Goal: Information Seeking & Learning: Check status

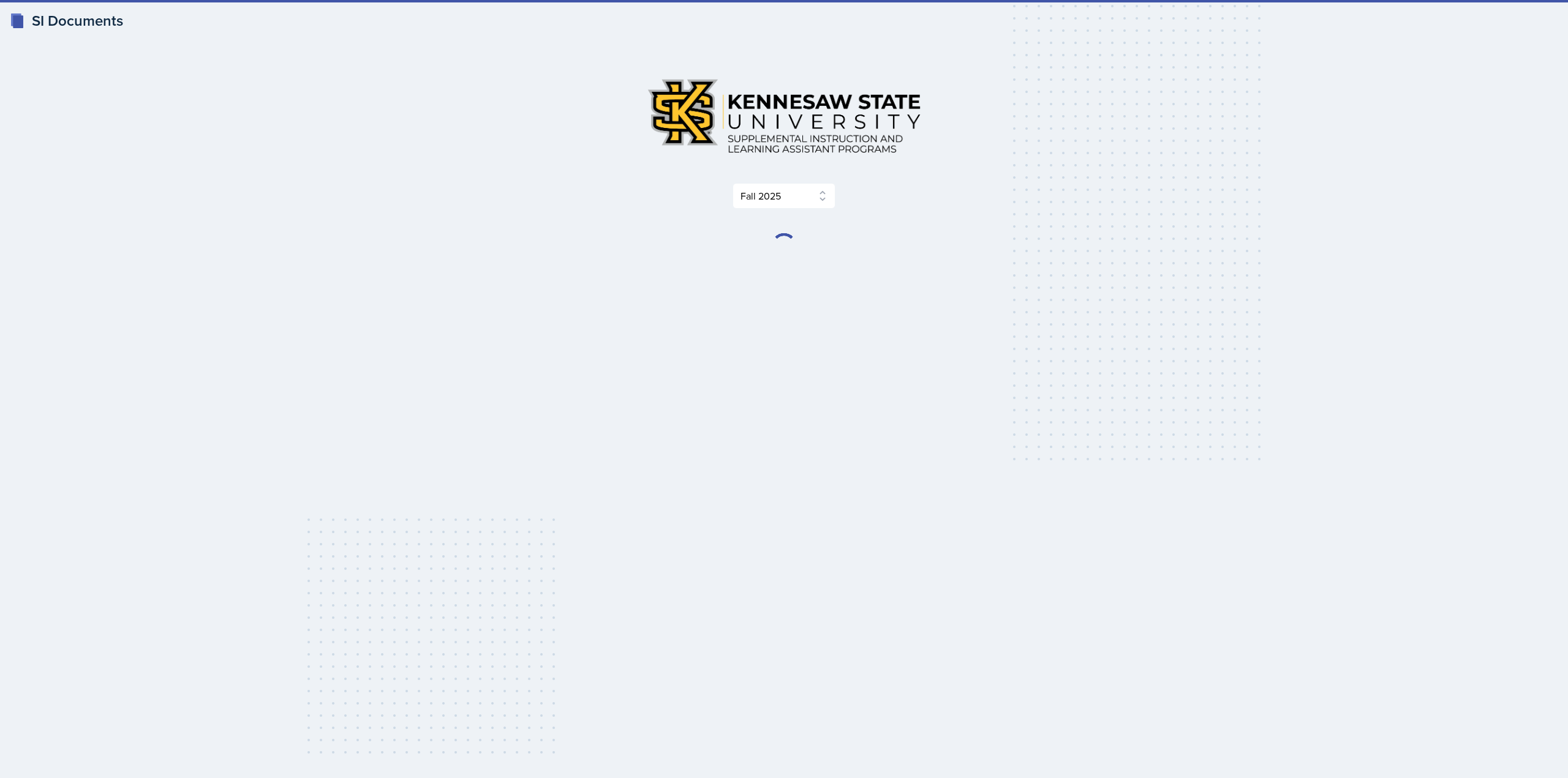
select select "2bed604d-1099-4043-b1bc-2365e8740244"
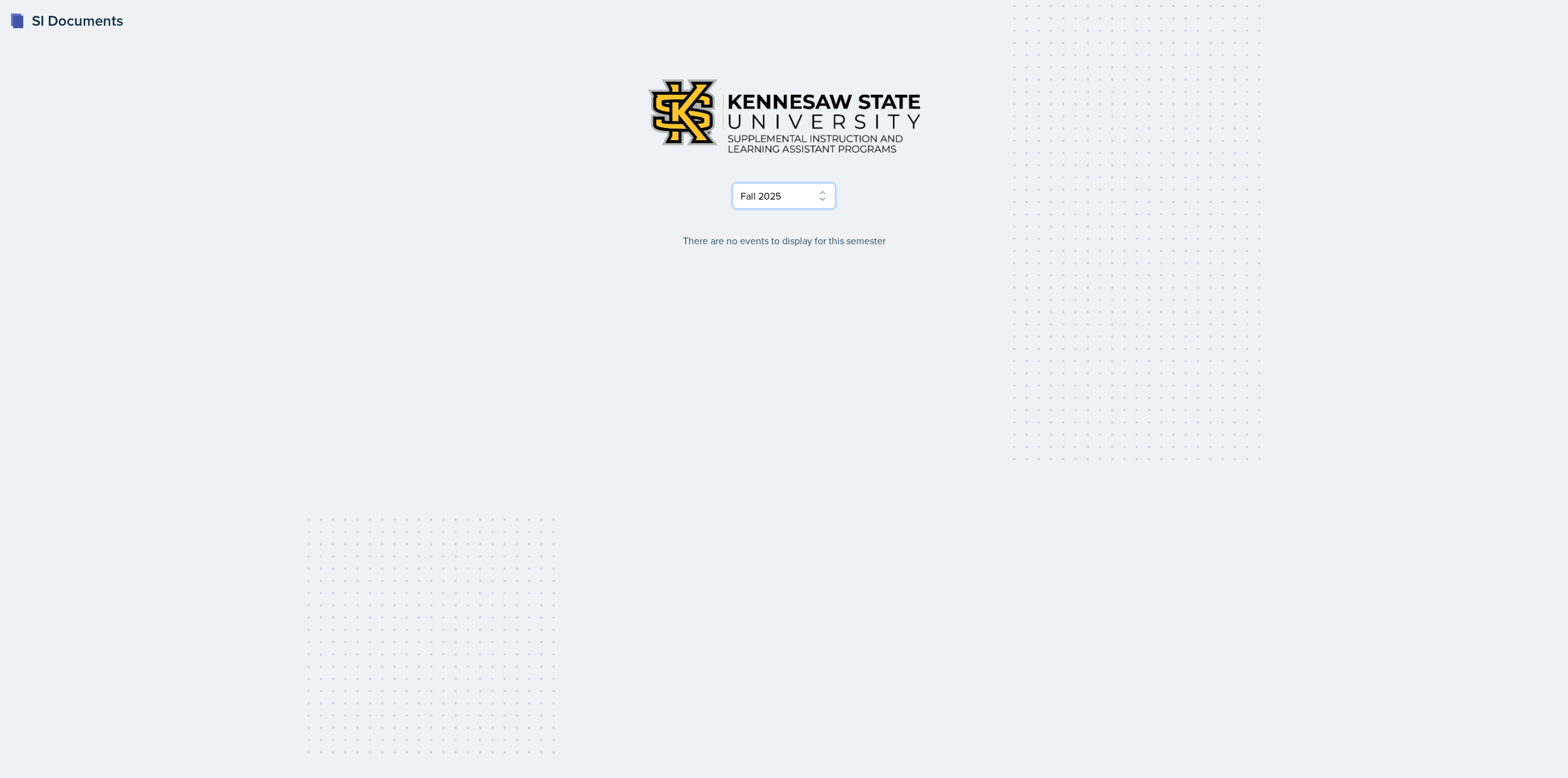
click at [791, 187] on select "Select Semester Fall 2025 Summer 2025 Spring 2025 Fall 2024 Summer 2024 Spring …" at bounding box center [783, 196] width 103 height 26
click at [788, 187] on select "Select Semester Fall 2025 Summer 2025 Spring 2025 Fall 2024 Summer 2024 Spring …" at bounding box center [783, 196] width 103 height 26
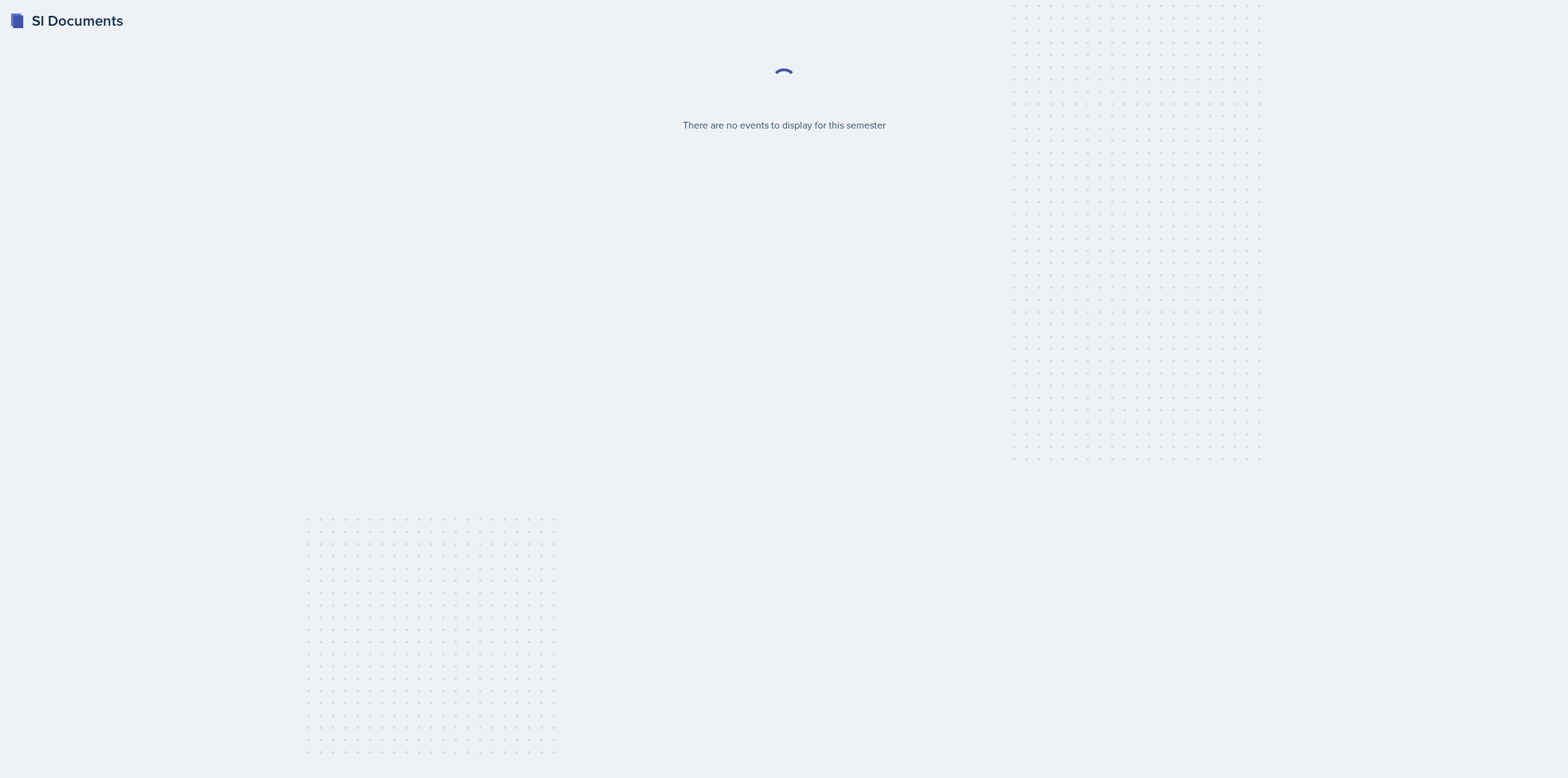
select select "2bed604d-1099-4043-b1bc-2365e8740244"
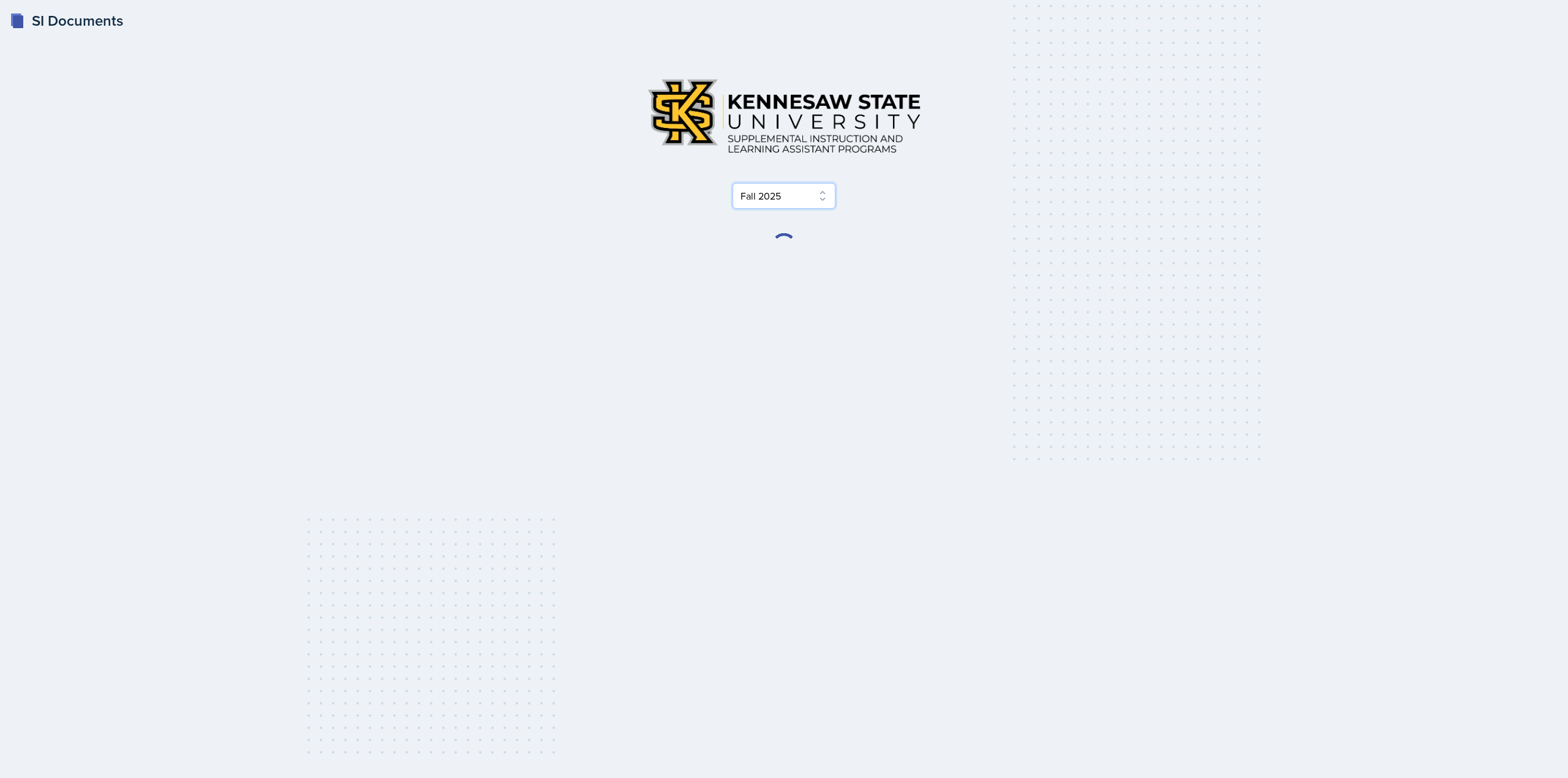
click at [782, 199] on select "Select Semester Fall 2025 Summer 2025 Spring 2025 Fall 2024 Summer 2024 Spring …" at bounding box center [783, 196] width 103 height 26
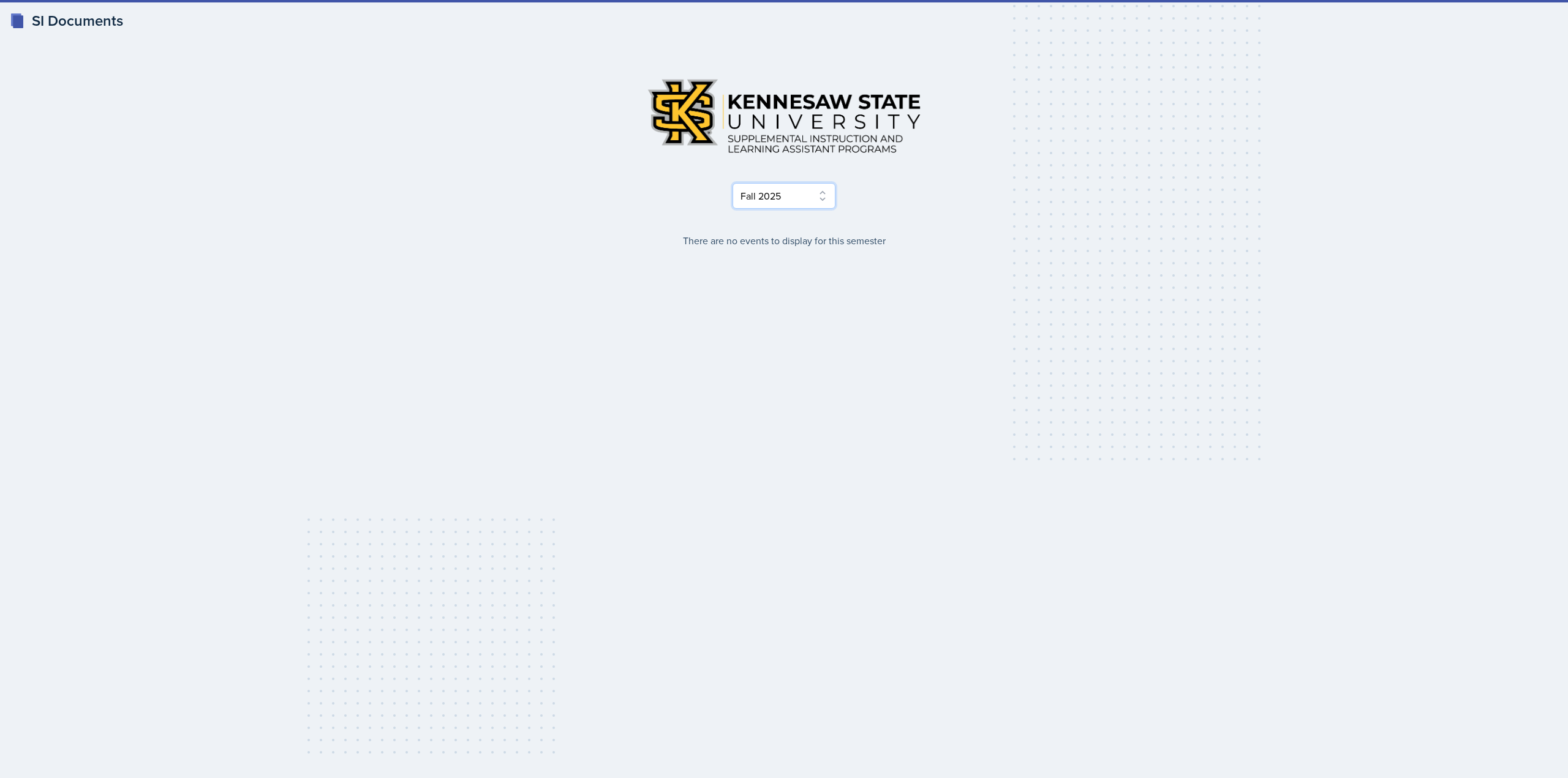
click at [782, 199] on select "Select Semester Fall 2025 Summer 2025 Spring 2025 Fall 2024 Summer 2024 Spring …" at bounding box center [783, 196] width 103 height 26
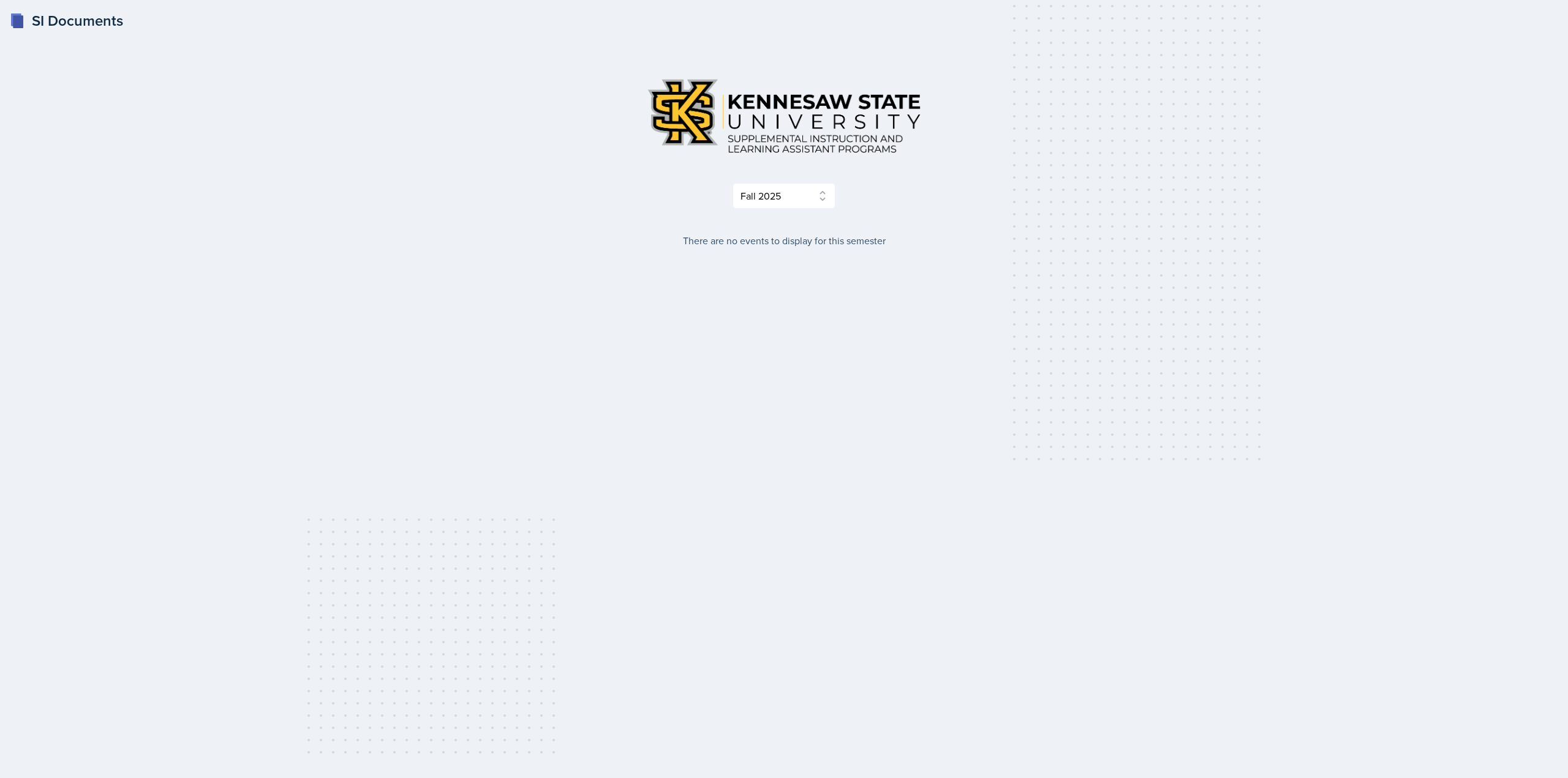
click at [778, 237] on div "There are no events to display for this semester" at bounding box center [784, 240] width 588 height 15
